Goal: Information Seeking & Learning: Check status

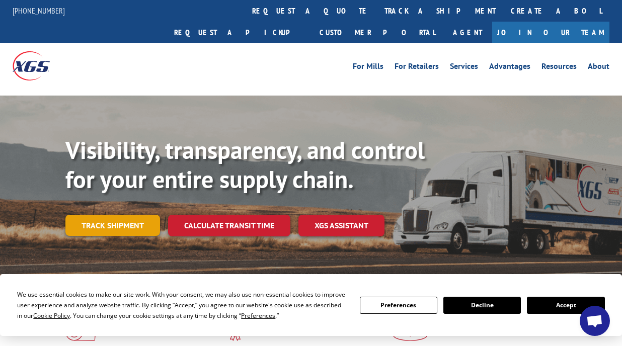
click at [116, 215] on link "Track shipment" at bounding box center [112, 225] width 95 height 21
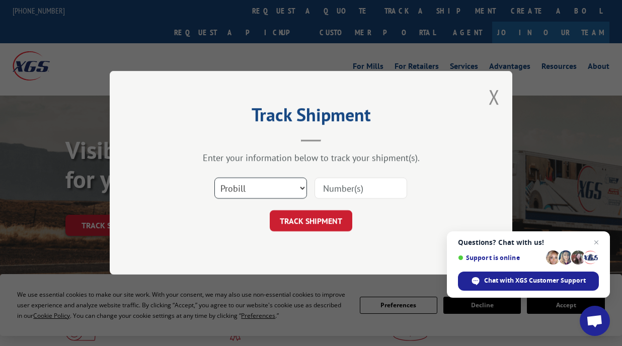
click at [249, 185] on select "Select category... Probill BOL PO" at bounding box center [260, 188] width 93 height 21
click at [494, 96] on button "Close modal" at bounding box center [494, 97] width 11 height 27
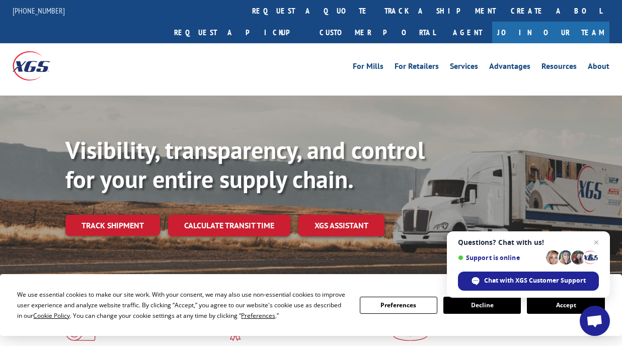
click at [580, 153] on div "Visibility, transparency, and control for your entire supply chain. Track shipm…" at bounding box center [343, 206] width 556 height 140
click at [597, 237] on span "Close chat" at bounding box center [596, 242] width 13 height 13
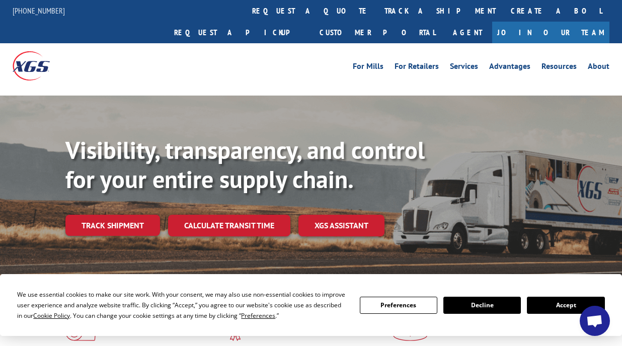
drag, startPoint x: 568, startPoint y: 304, endPoint x: 589, endPoint y: 307, distance: 21.8
click at [569, 304] on button "Accept" at bounding box center [565, 305] width 77 height 17
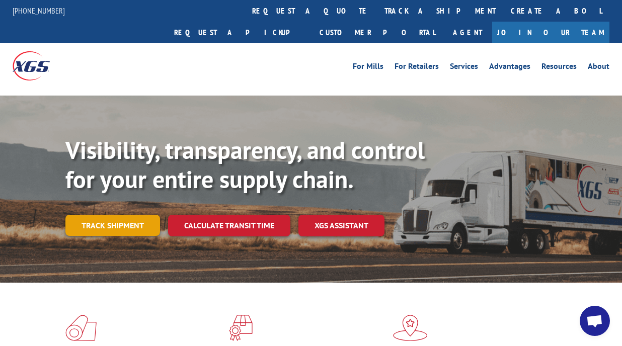
click at [104, 215] on link "Track shipment" at bounding box center [112, 225] width 95 height 21
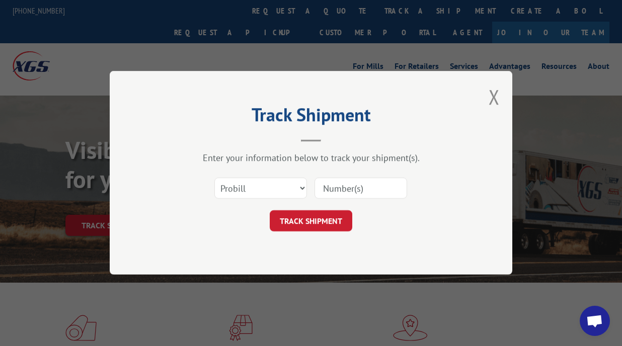
click at [359, 193] on input at bounding box center [360, 188] width 93 height 21
paste input "17342001"
type input "17342001"
click at [323, 226] on button "TRACK SHIPMENT" at bounding box center [311, 221] width 83 height 21
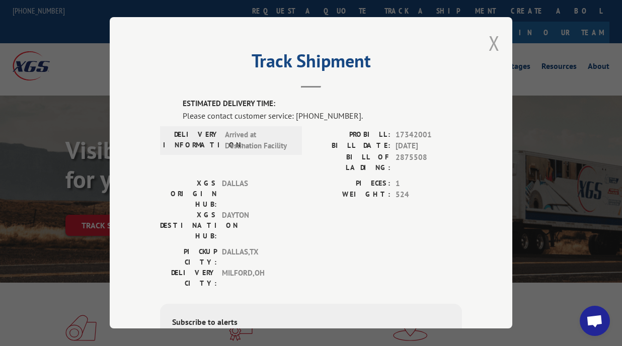
click at [493, 39] on button "Close modal" at bounding box center [494, 43] width 11 height 27
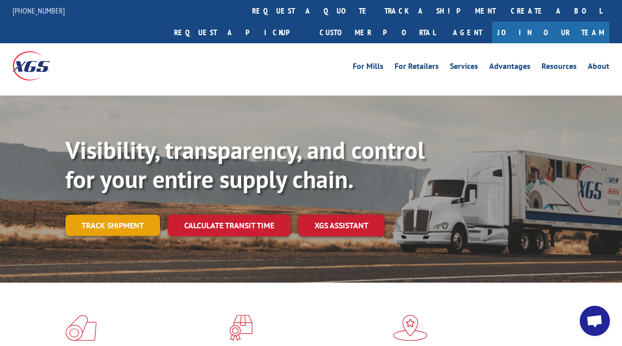
click at [111, 215] on link "Track shipment" at bounding box center [112, 225] width 95 height 21
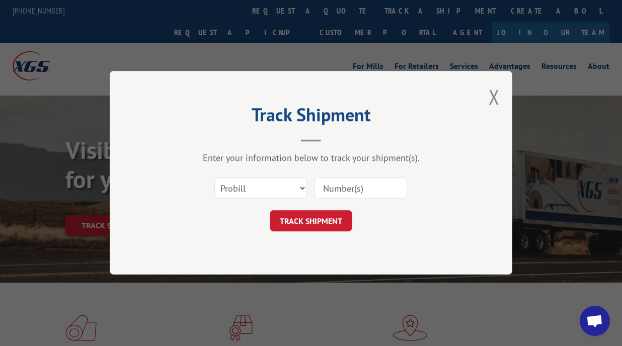
click at [359, 192] on input at bounding box center [360, 188] width 93 height 21
paste input "17342001"
type input "17342001"
click at [324, 221] on button "TRACK SHIPMENT" at bounding box center [311, 221] width 83 height 21
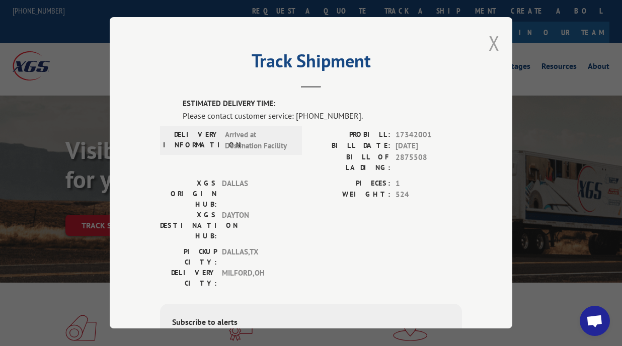
click at [491, 47] on button "Close modal" at bounding box center [494, 43] width 11 height 27
click at [491, 62] on li "Advantages" at bounding box center [510, 67] width 52 height 11
